Goal: Task Accomplishment & Management: Use online tool/utility

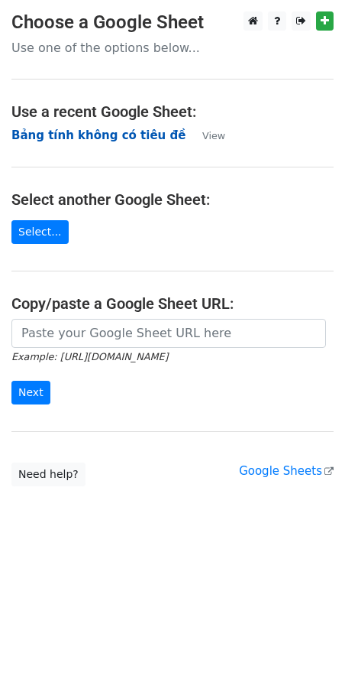
click at [64, 134] on strong "Bảng tính không có tiêu đề" at bounding box center [98, 135] width 174 height 14
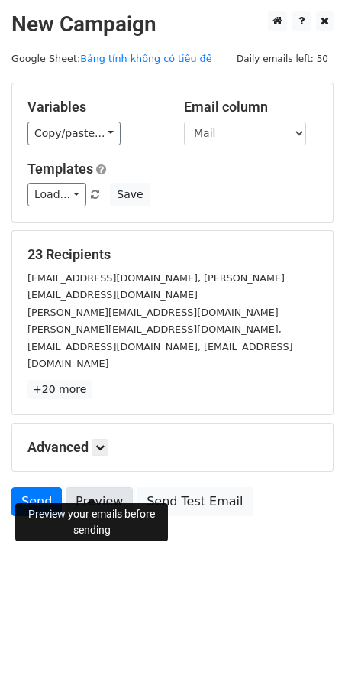
click at [96, 491] on link "Preview" at bounding box center [99, 501] width 67 height 29
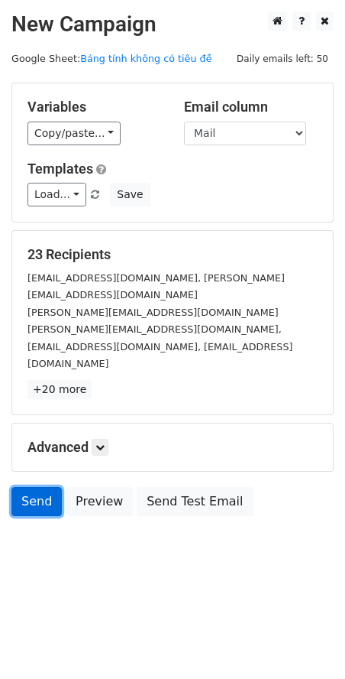
click at [37, 487] on link "Send" at bounding box center [36, 501] width 50 height 29
